Goal: Answer question/provide support

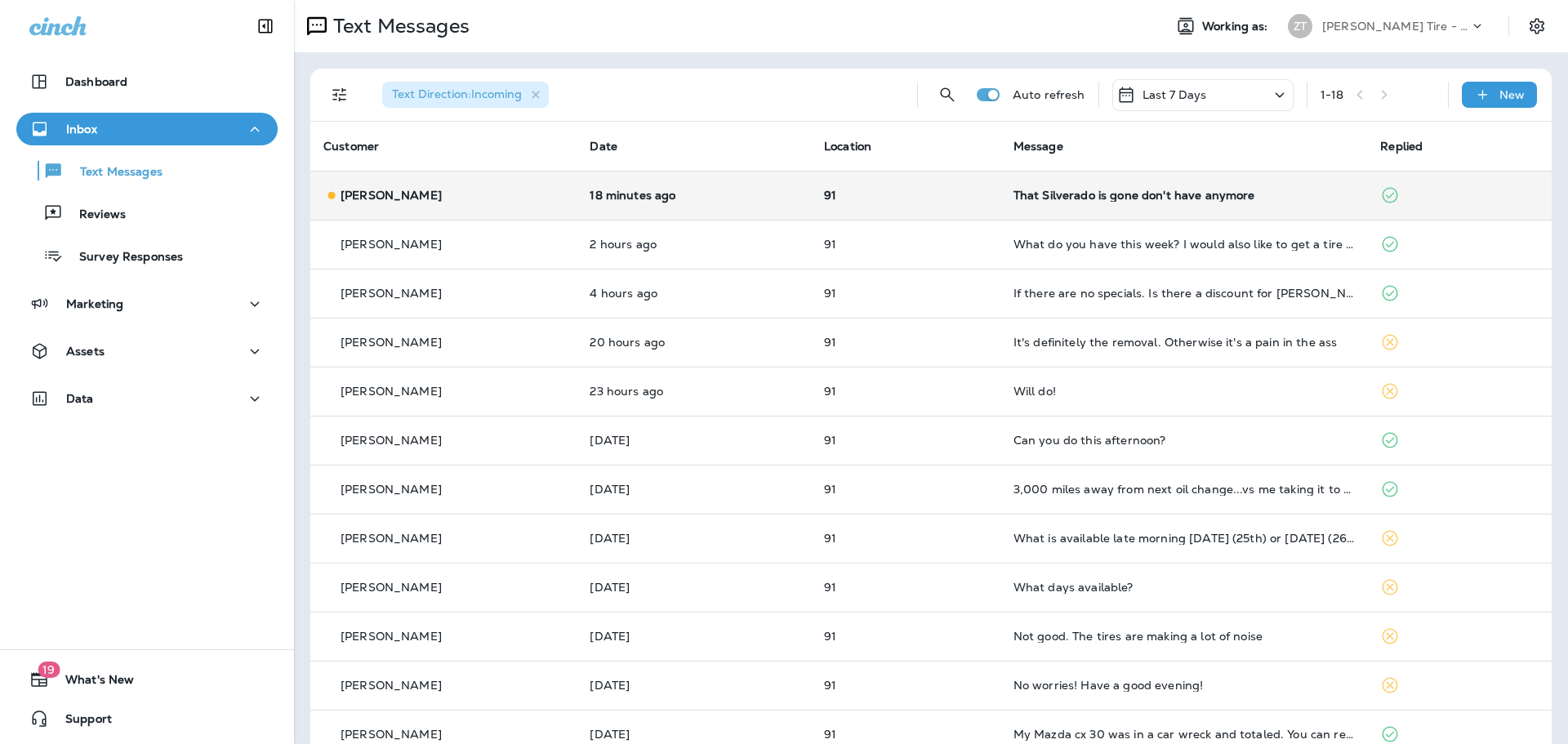
click at [1072, 200] on div "That Silverado is gone don't have anymore" at bounding box center [1183, 195] width 341 height 13
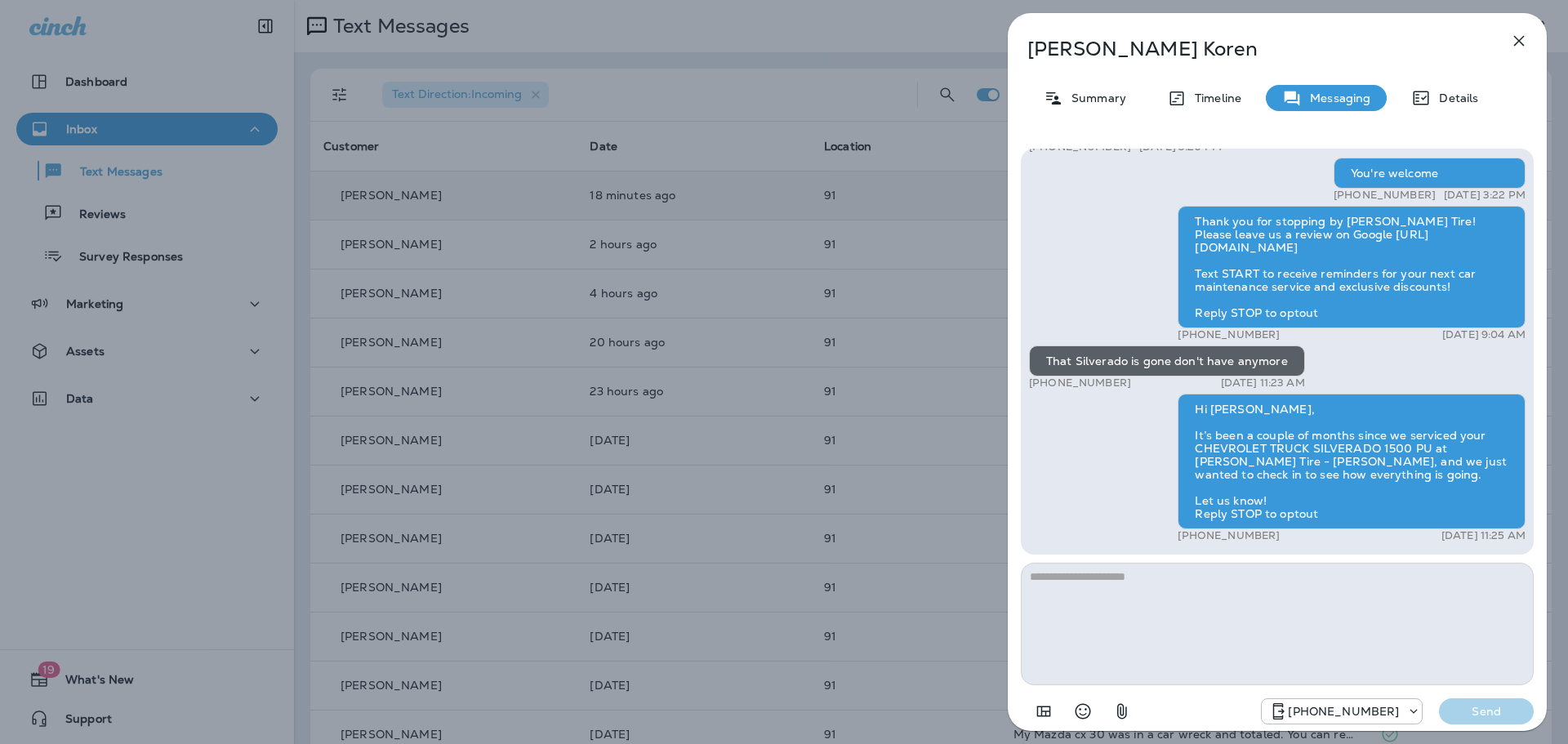
click at [1064, 592] on textarea at bounding box center [1277, 624] width 513 height 123
type textarea "**********"
click at [1496, 707] on p "Send" at bounding box center [1485, 711] width 69 height 14
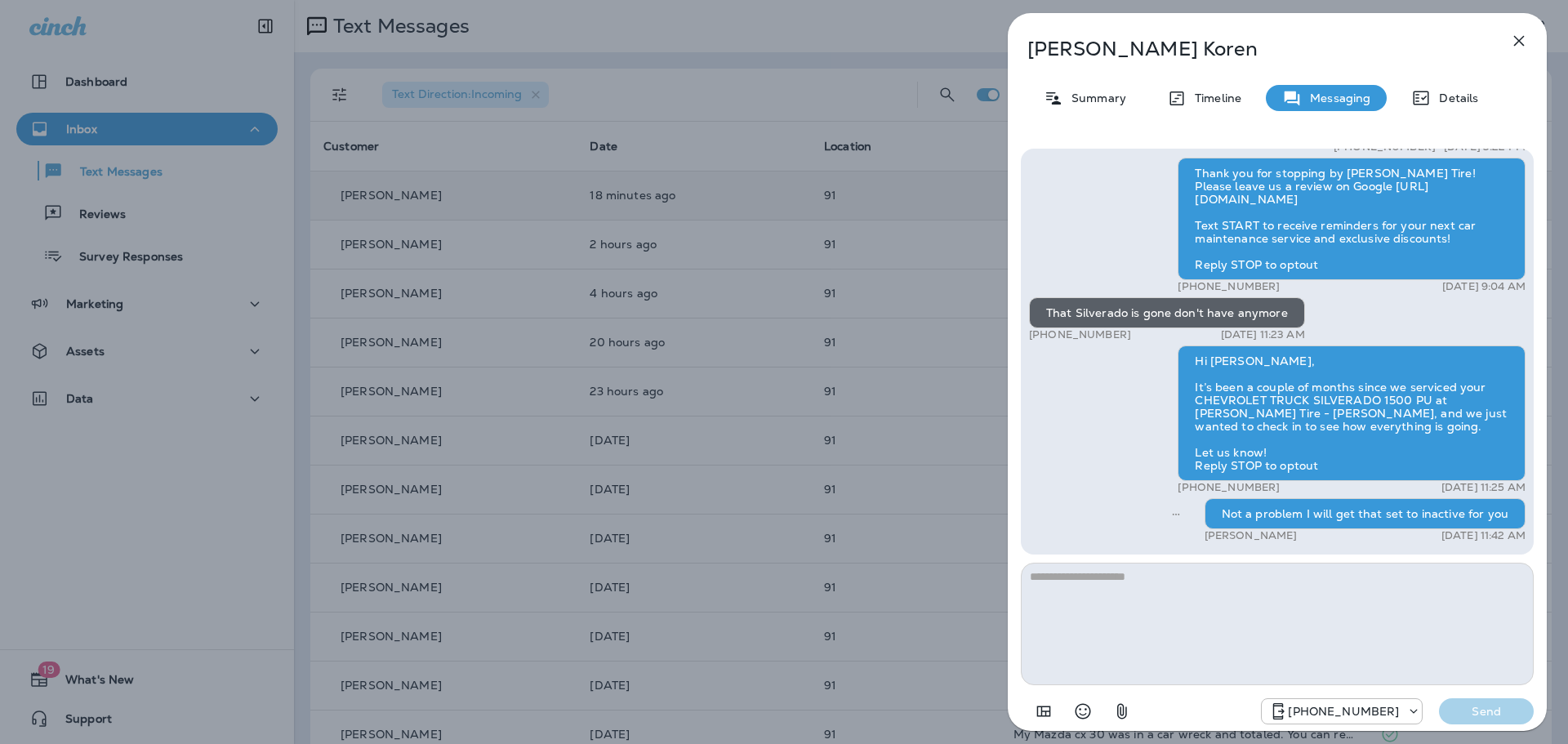
click at [547, 180] on div "[PERSON_NAME] Summary Timeline Messaging Details Thank you for stopping by [PER…" at bounding box center [784, 372] width 1568 height 744
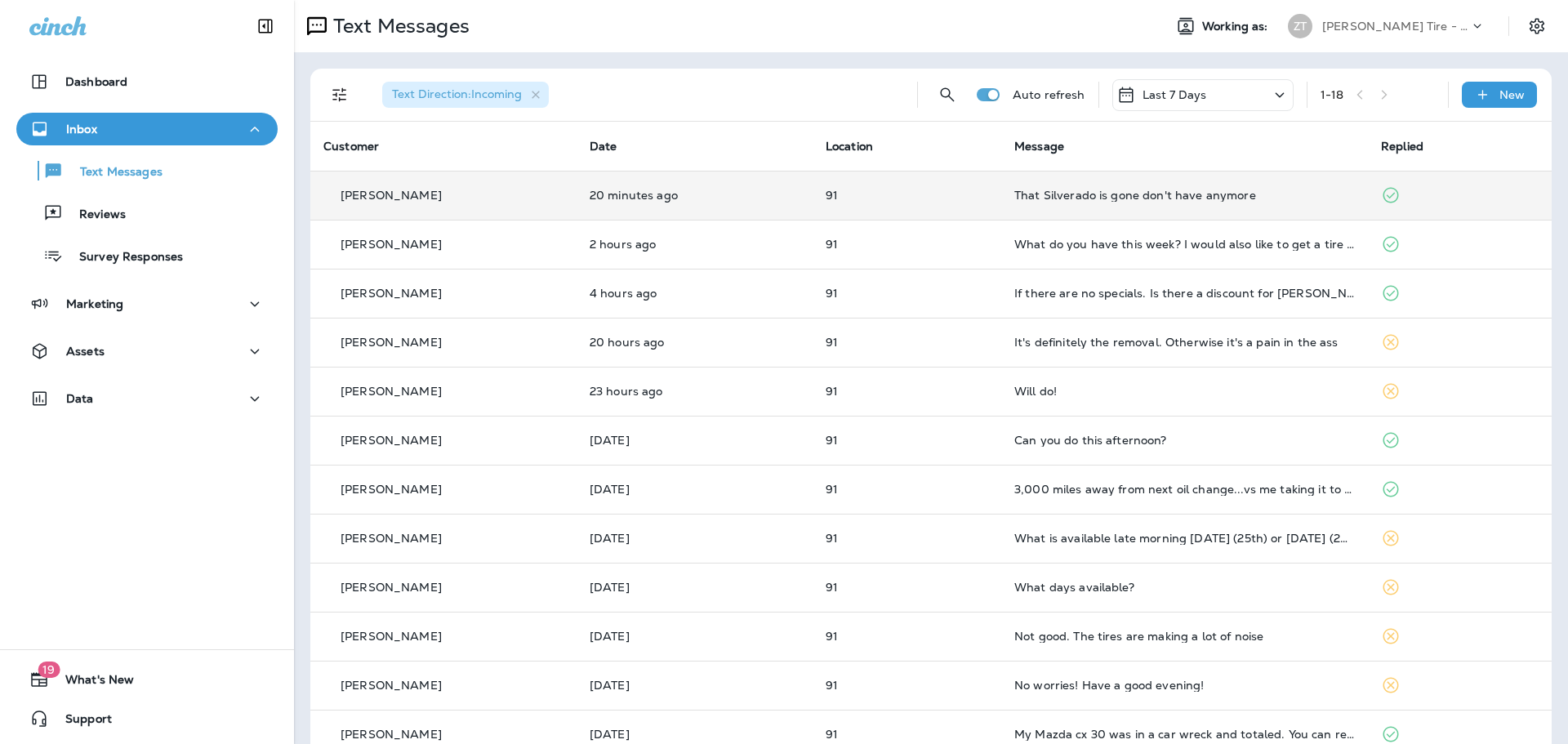
click at [1328, 31] on p "[PERSON_NAME] Tire - [PERSON_NAME]" at bounding box center [1395, 26] width 147 height 13
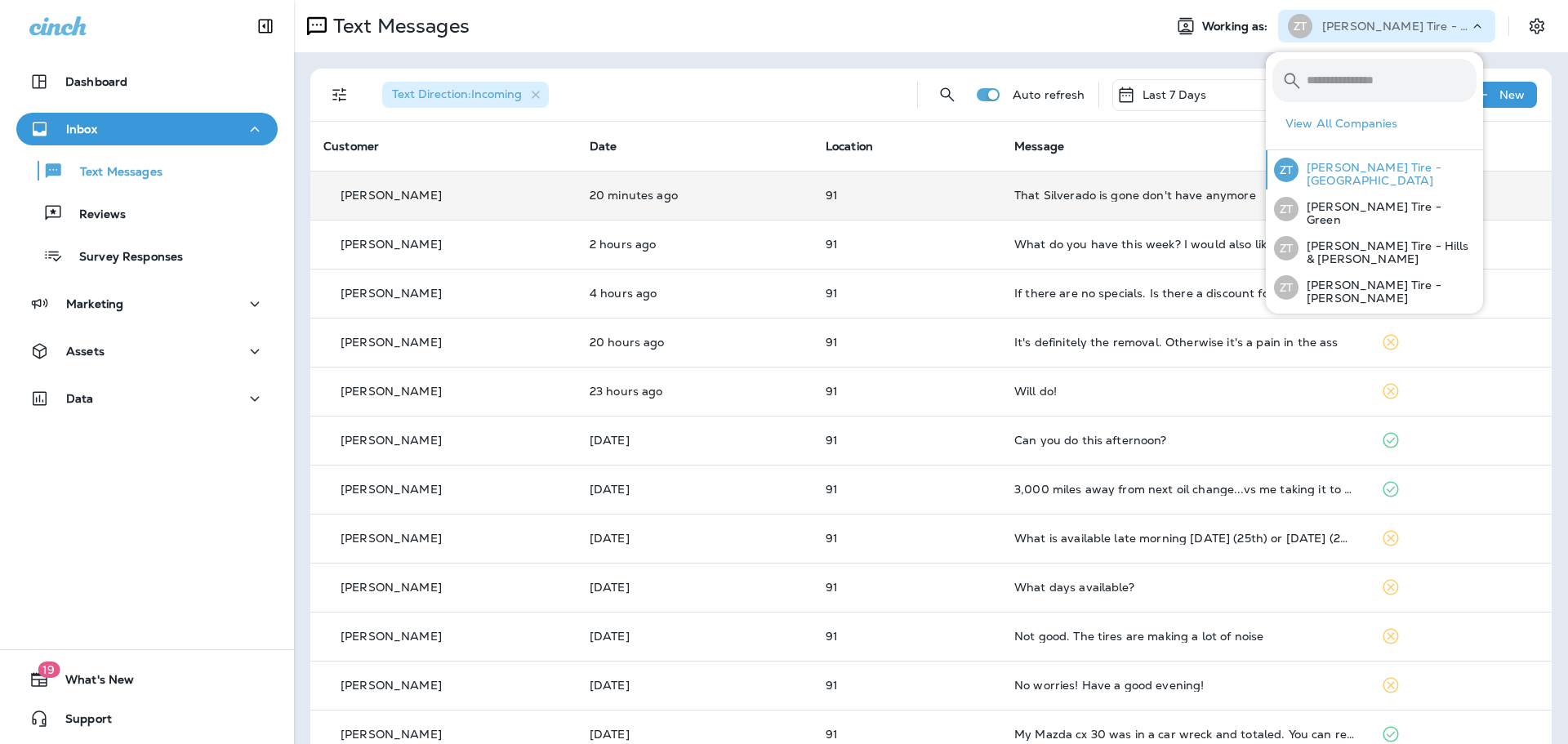
click at [1332, 181] on p "[PERSON_NAME] Tire - [GEOGRAPHIC_DATA]" at bounding box center [1387, 174] width 178 height 26
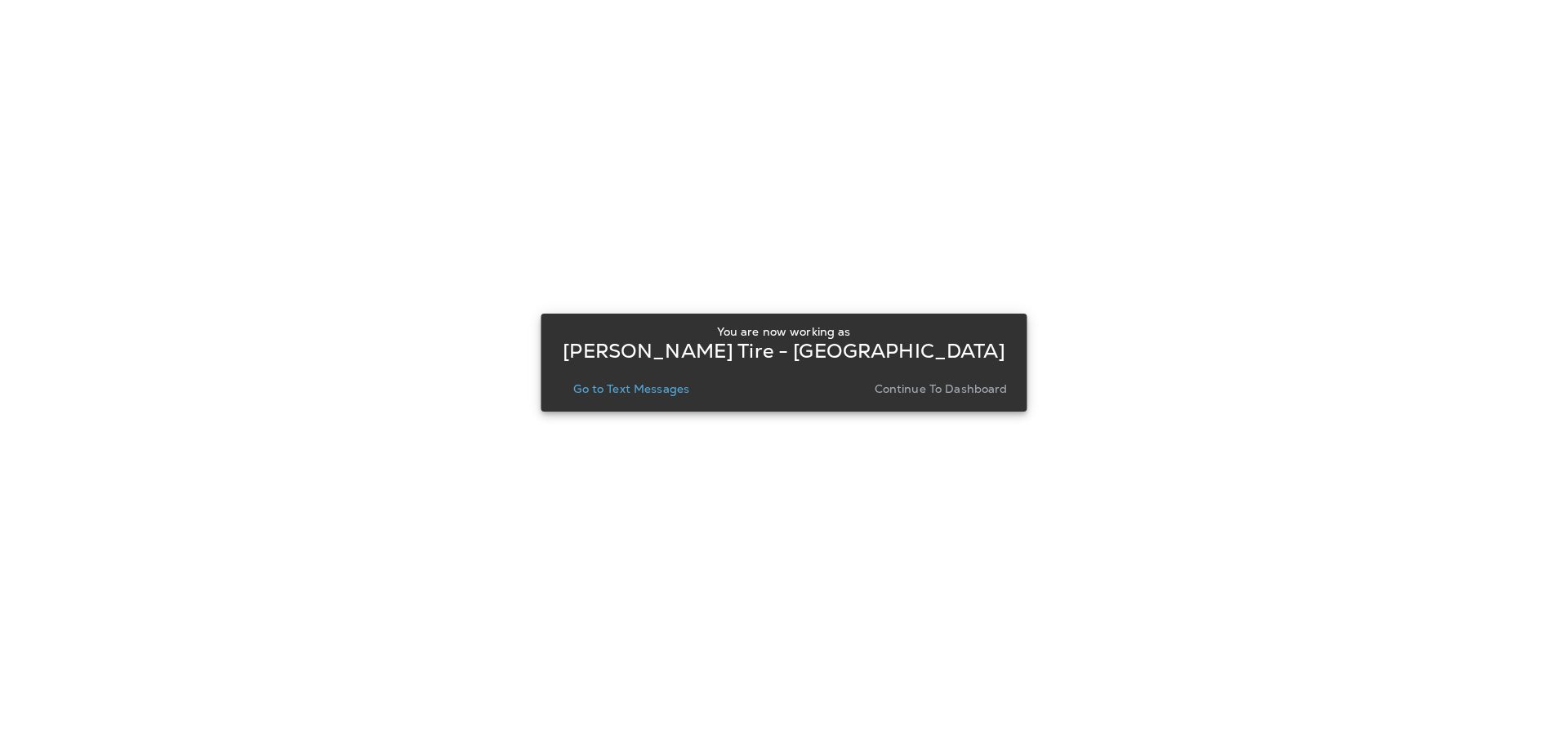
click at [938, 399] on button "Continue to Dashboard" at bounding box center [941, 388] width 146 height 23
